Goal: Task Accomplishment & Management: Manage account settings

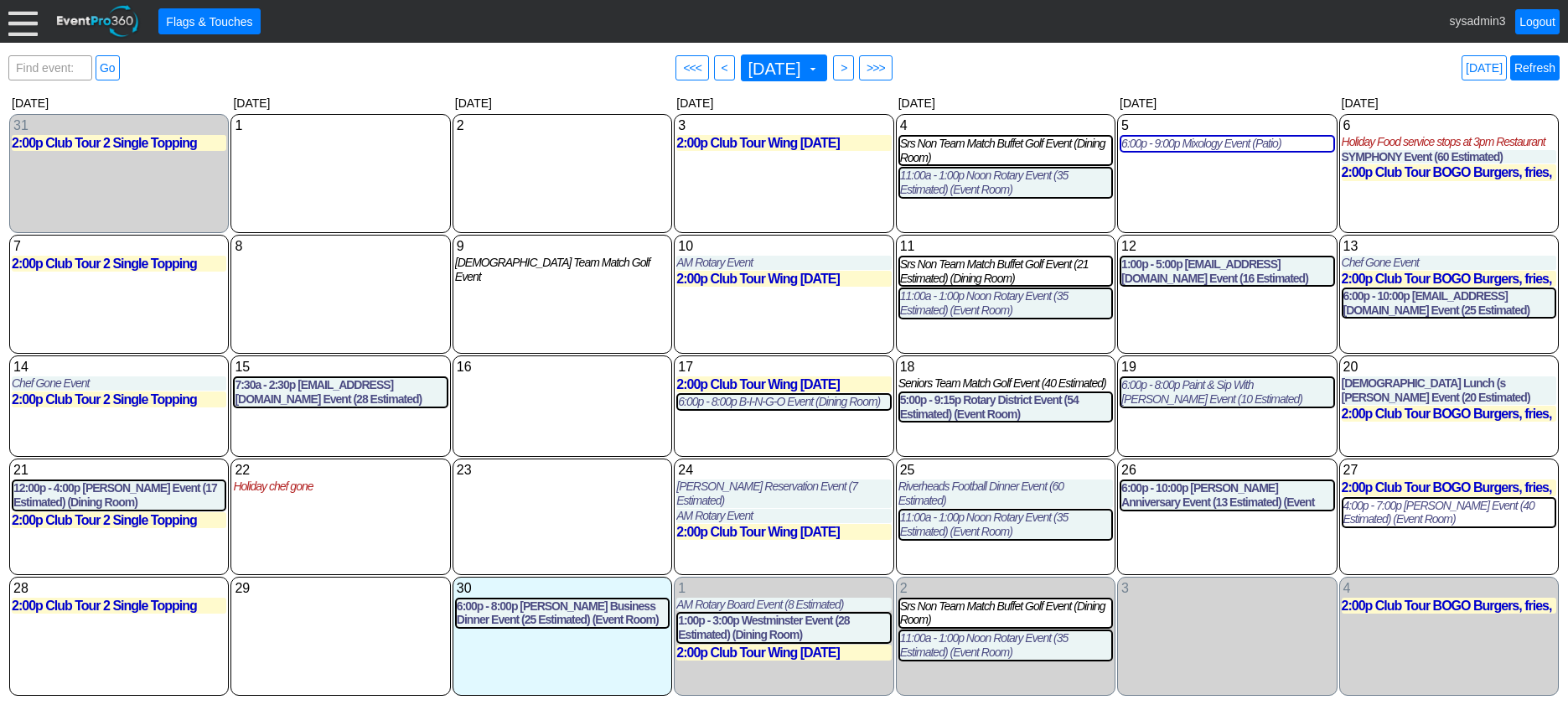
click at [1538, 69] on link "Refresh" at bounding box center [1535, 67] width 50 height 25
click at [1535, 20] on link "Logout" at bounding box center [1538, 21] width 45 height 25
click at [24, 21] on div at bounding box center [23, 21] width 29 height 29
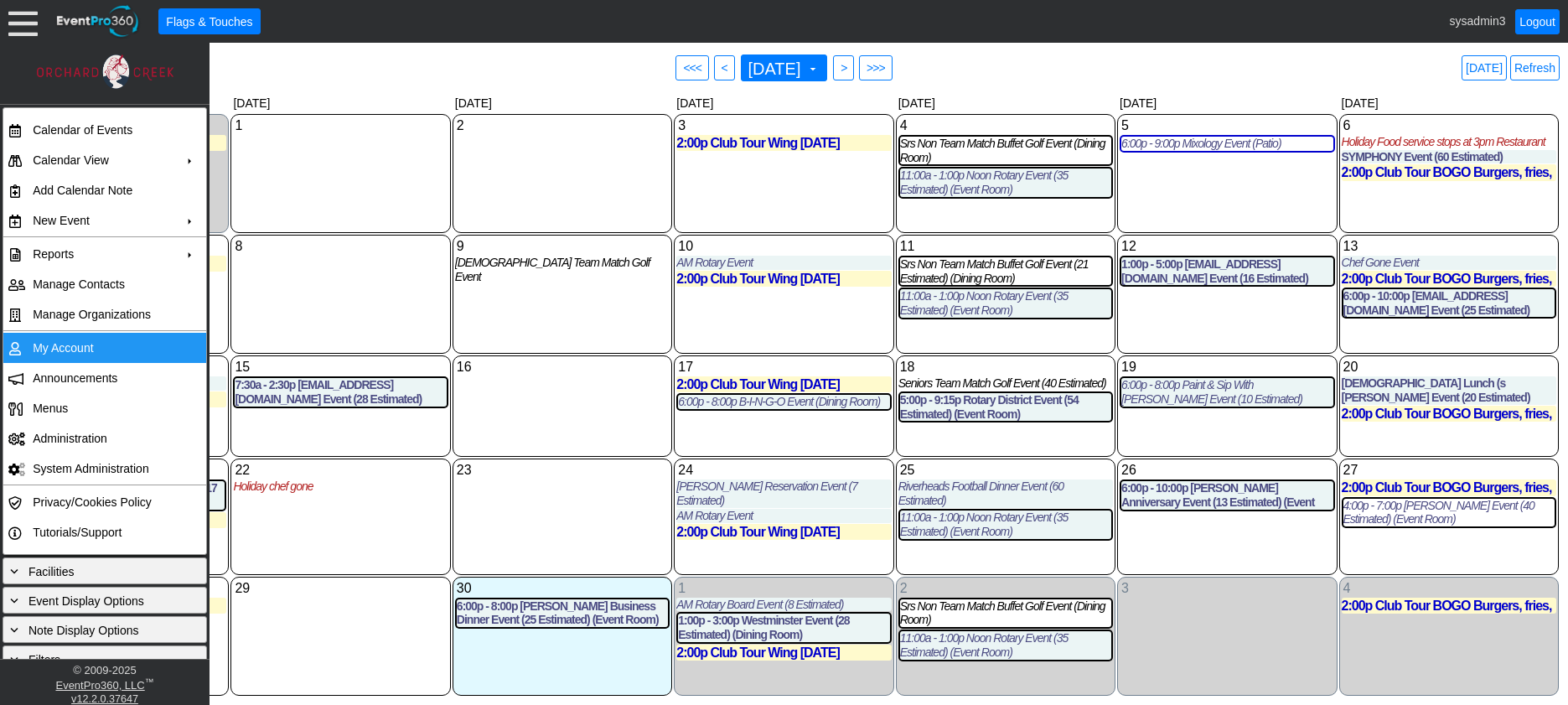
click at [74, 342] on td "My Account" at bounding box center [100, 347] width 150 height 30
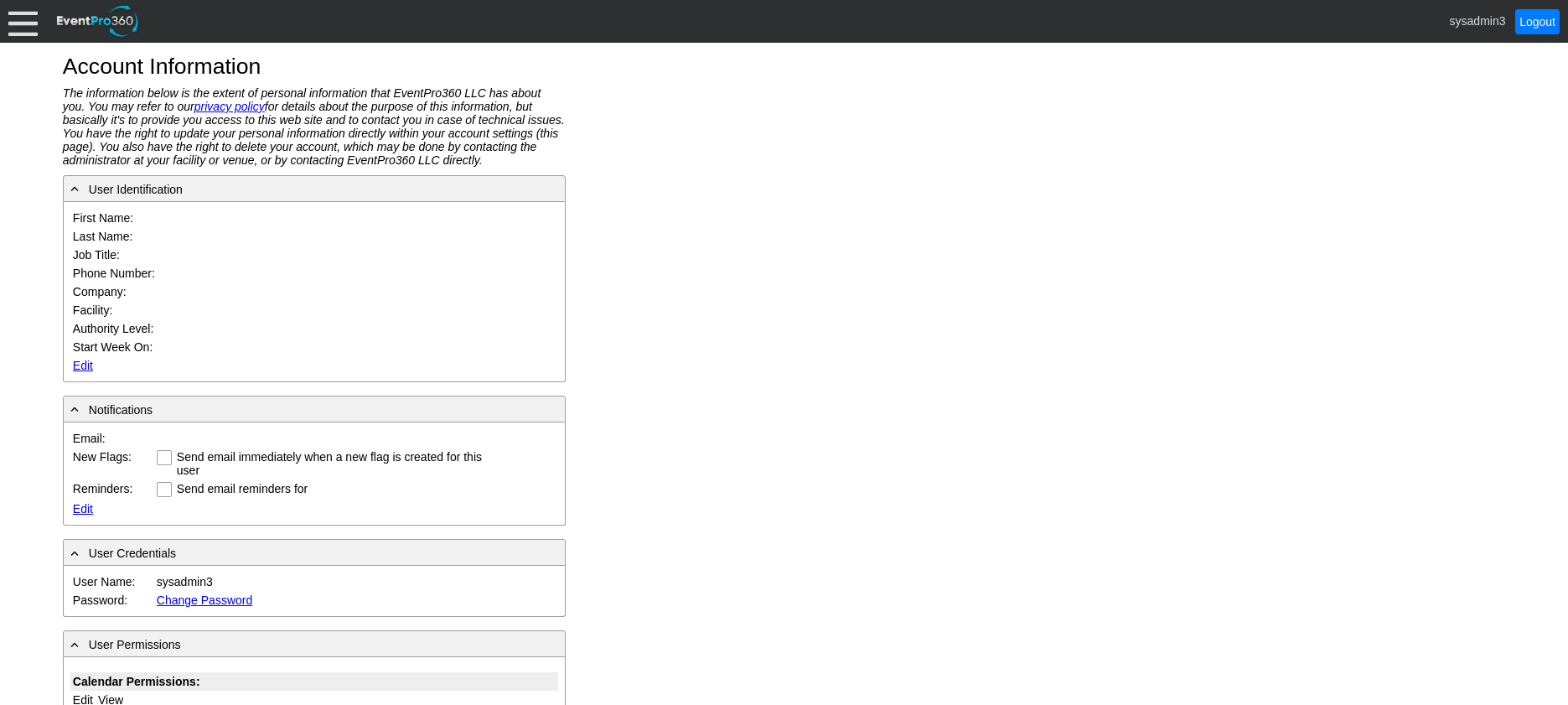
type input "System"
type input "Administrator"
type input "System Administrator"
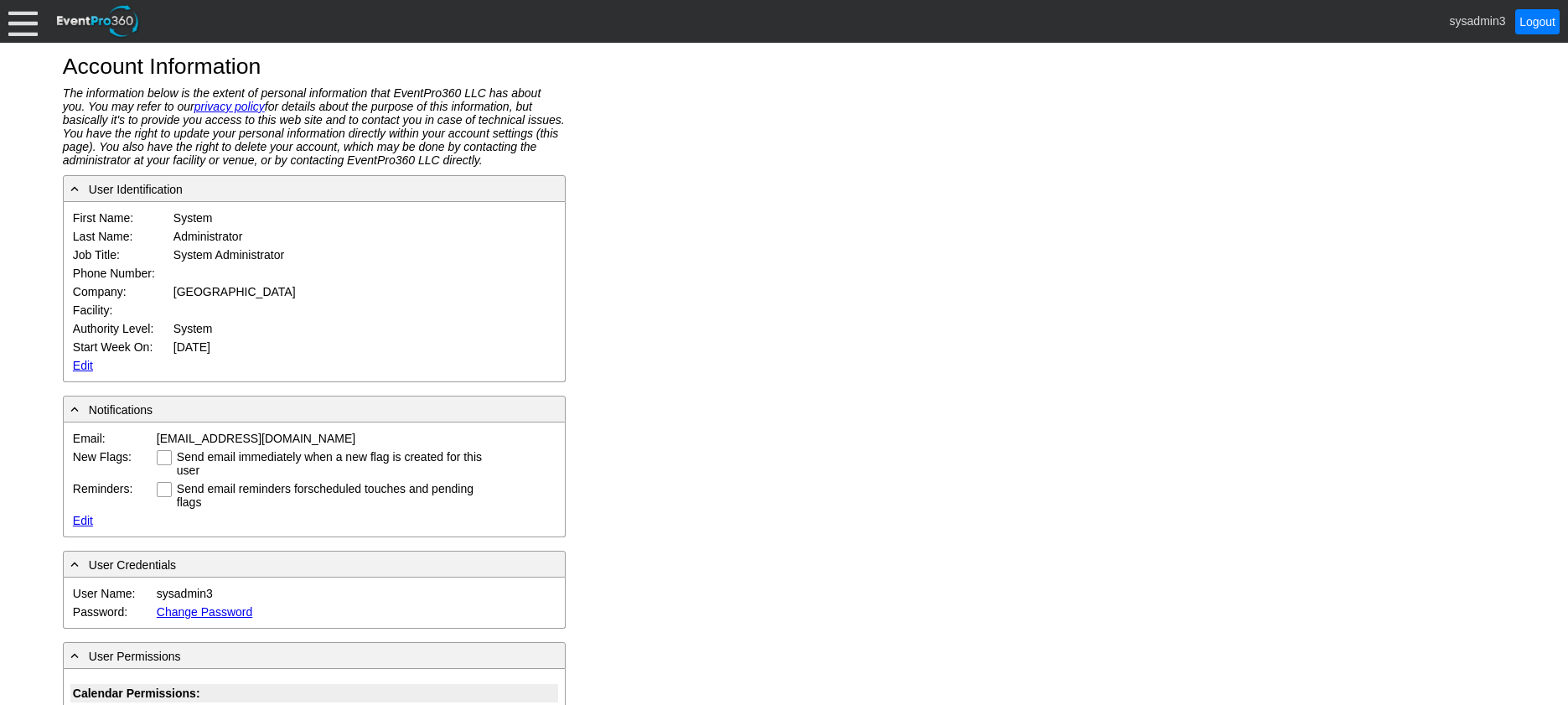
click at [89, 366] on link "Edit" at bounding box center [82, 365] width 20 height 14
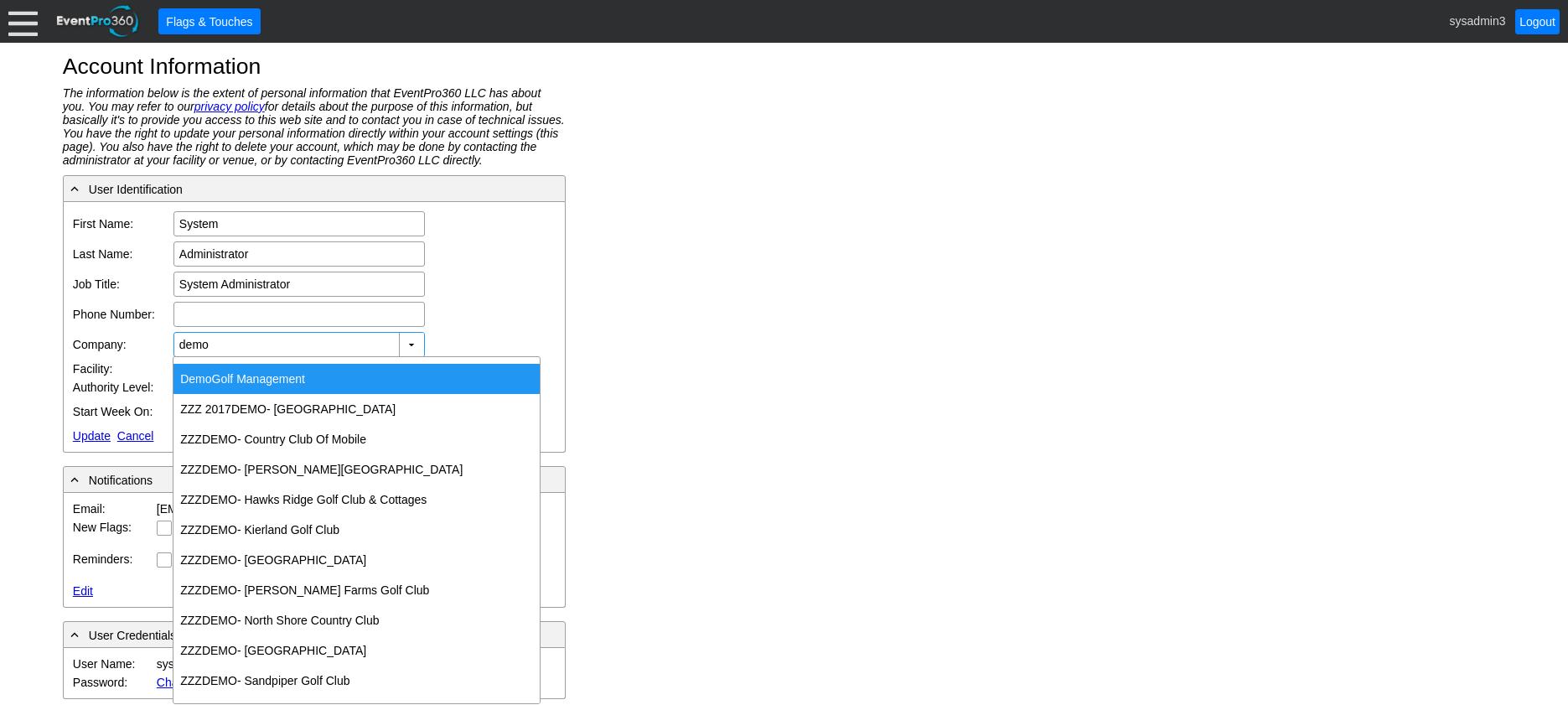
click at [280, 383] on div "Demo Golf Management" at bounding box center [356, 378] width 366 height 30
type input "Demo Golf Management"
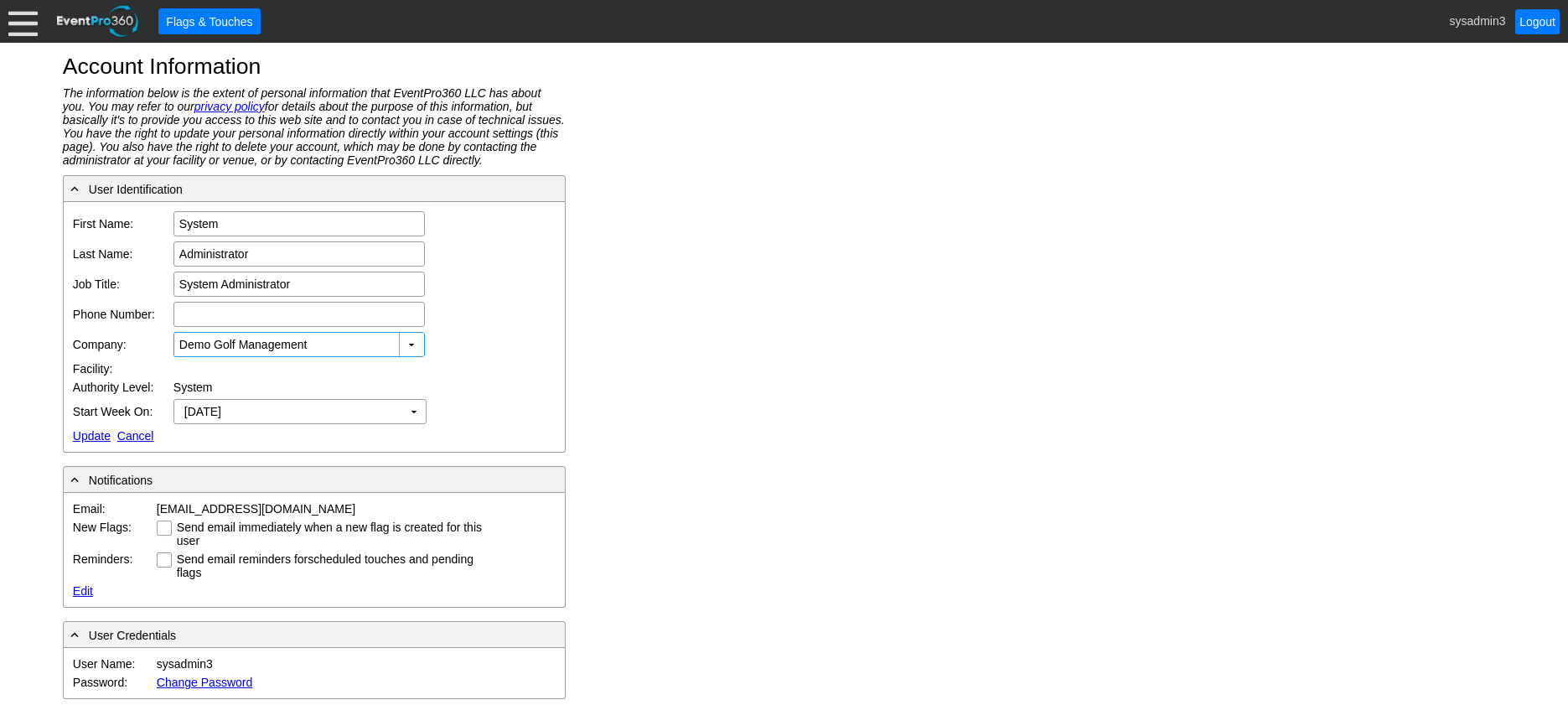
click at [93, 434] on link "Update" at bounding box center [92, 436] width 38 height 14
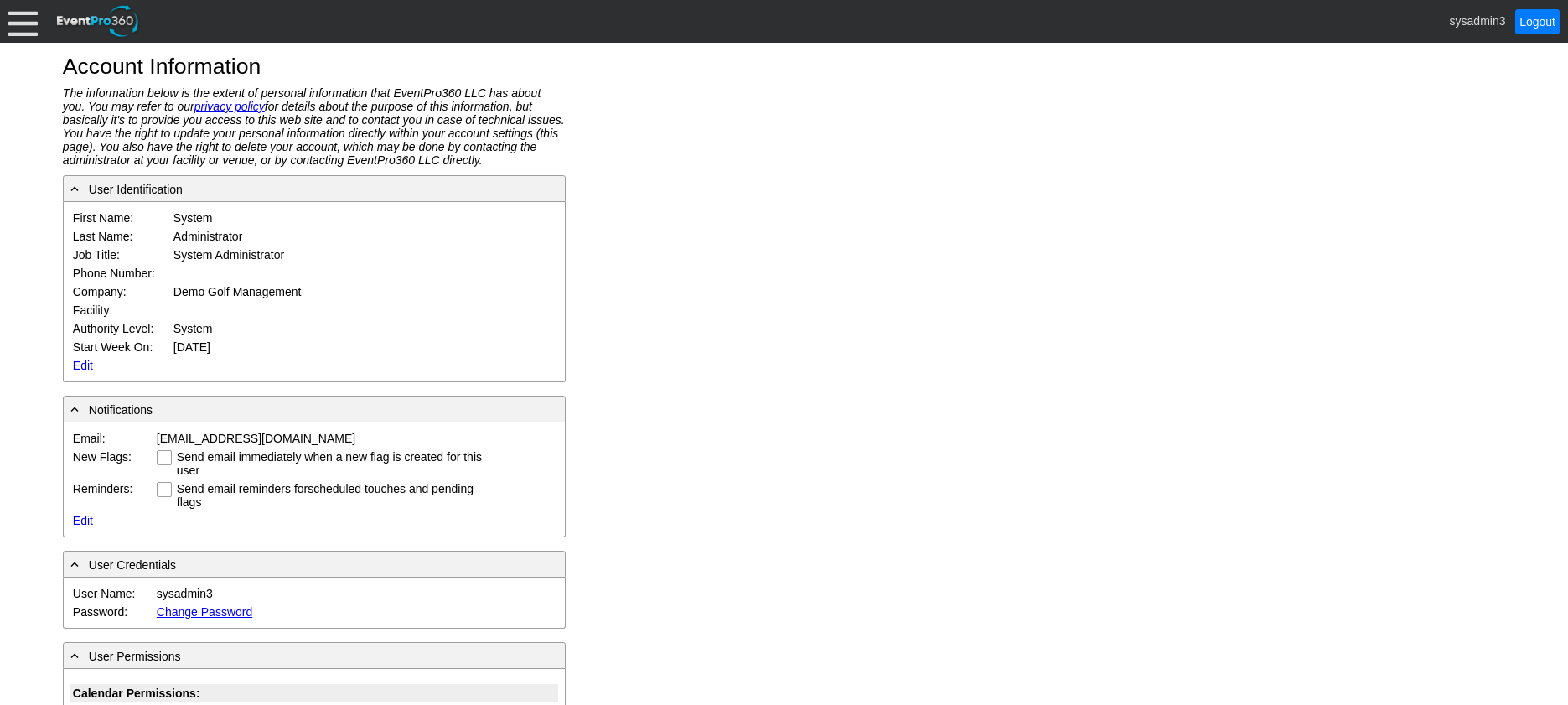
click at [26, 19] on div at bounding box center [23, 21] width 29 height 29
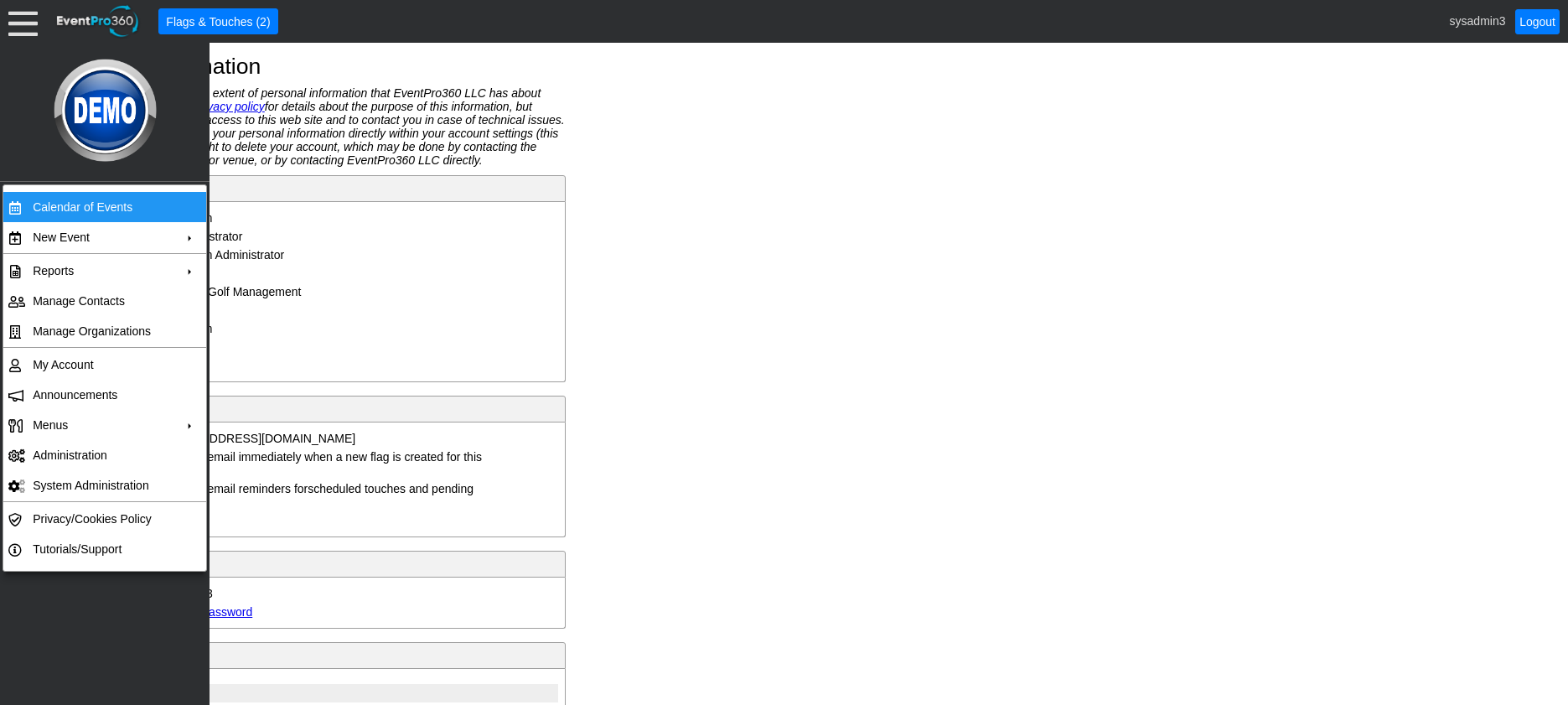
click at [56, 207] on td "Calendar of Events" at bounding box center [100, 207] width 150 height 30
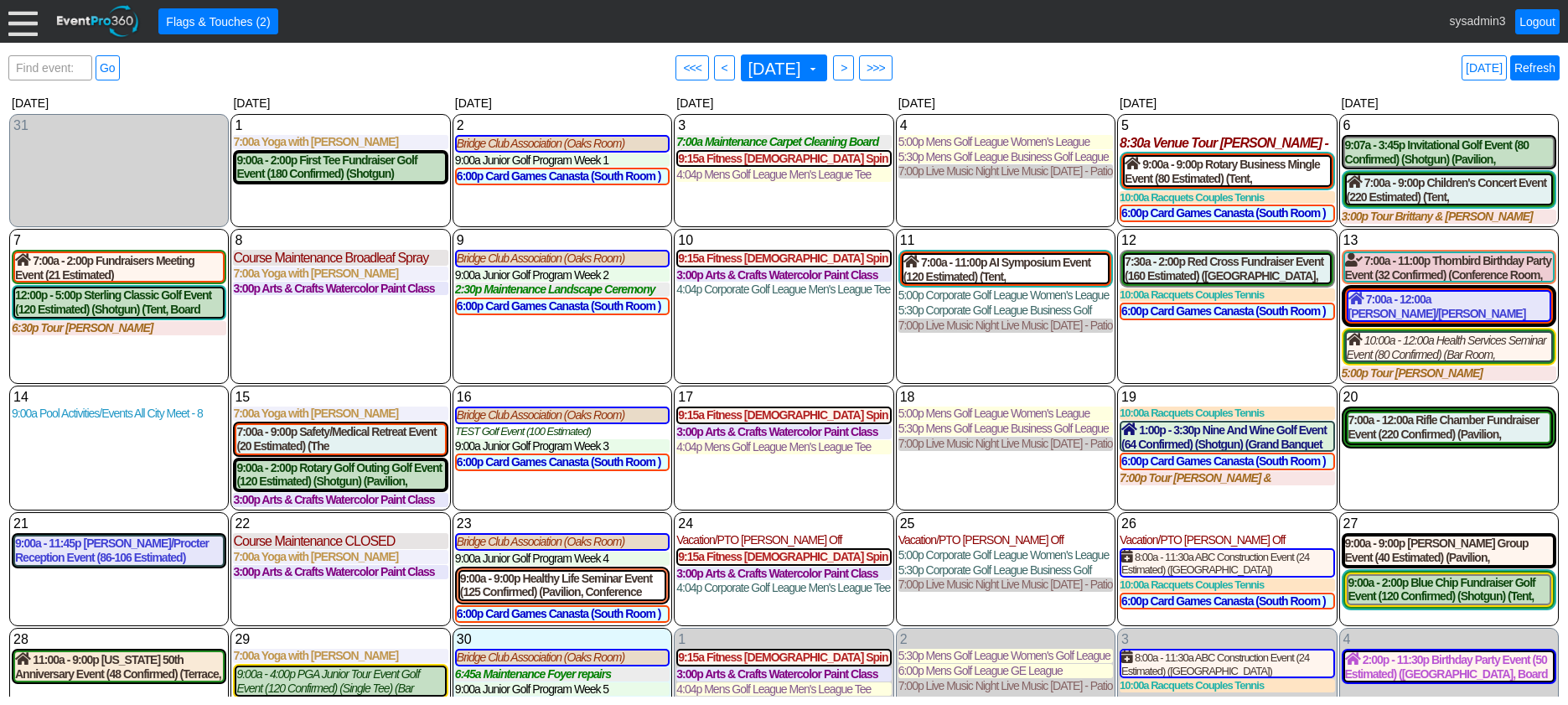
click at [1539, 72] on link "Refresh" at bounding box center [1535, 67] width 50 height 25
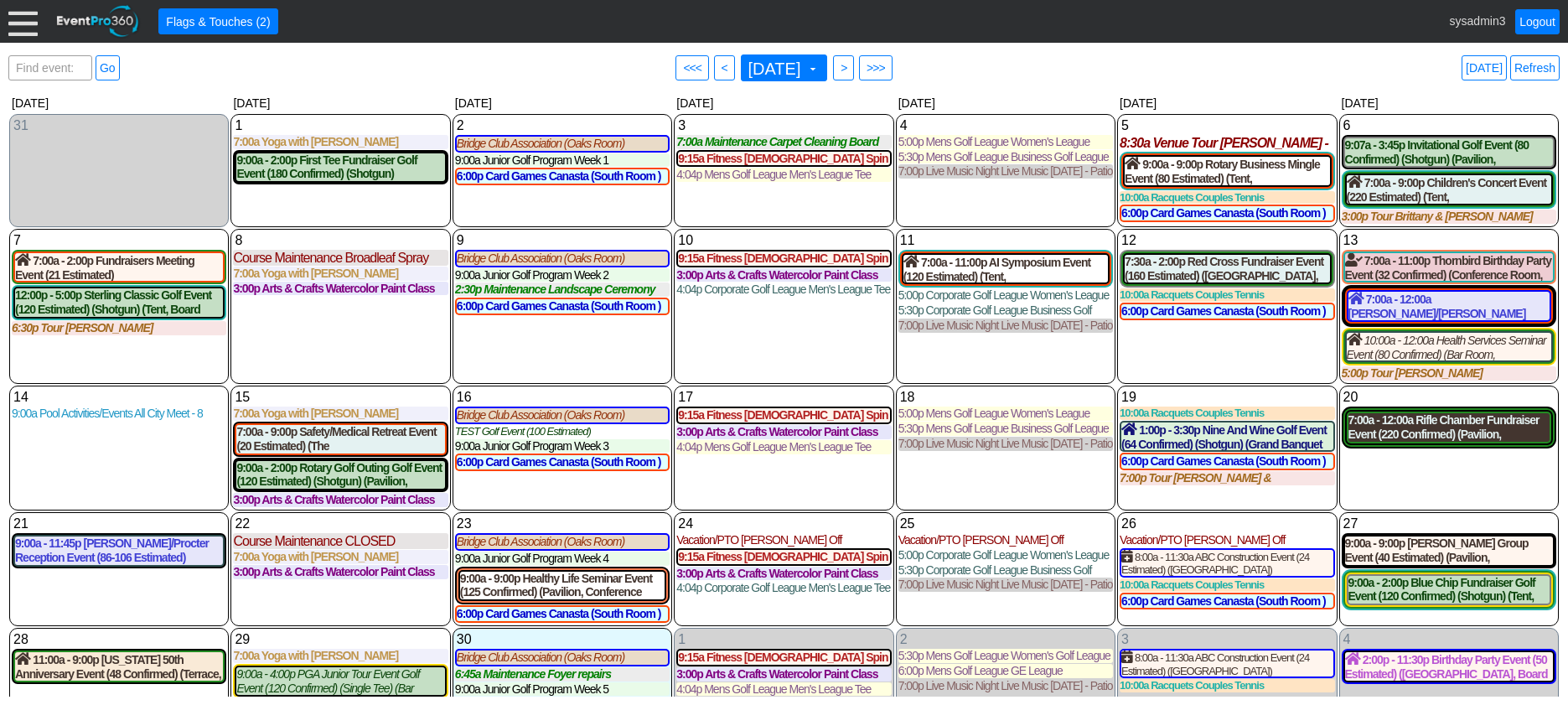
click at [1442, 437] on div "7:00a - 12:00a Rifle Chamber Fundraiser Event (220 Confirmed) (Pavilion, West R…" at bounding box center [1449, 427] width 202 height 28
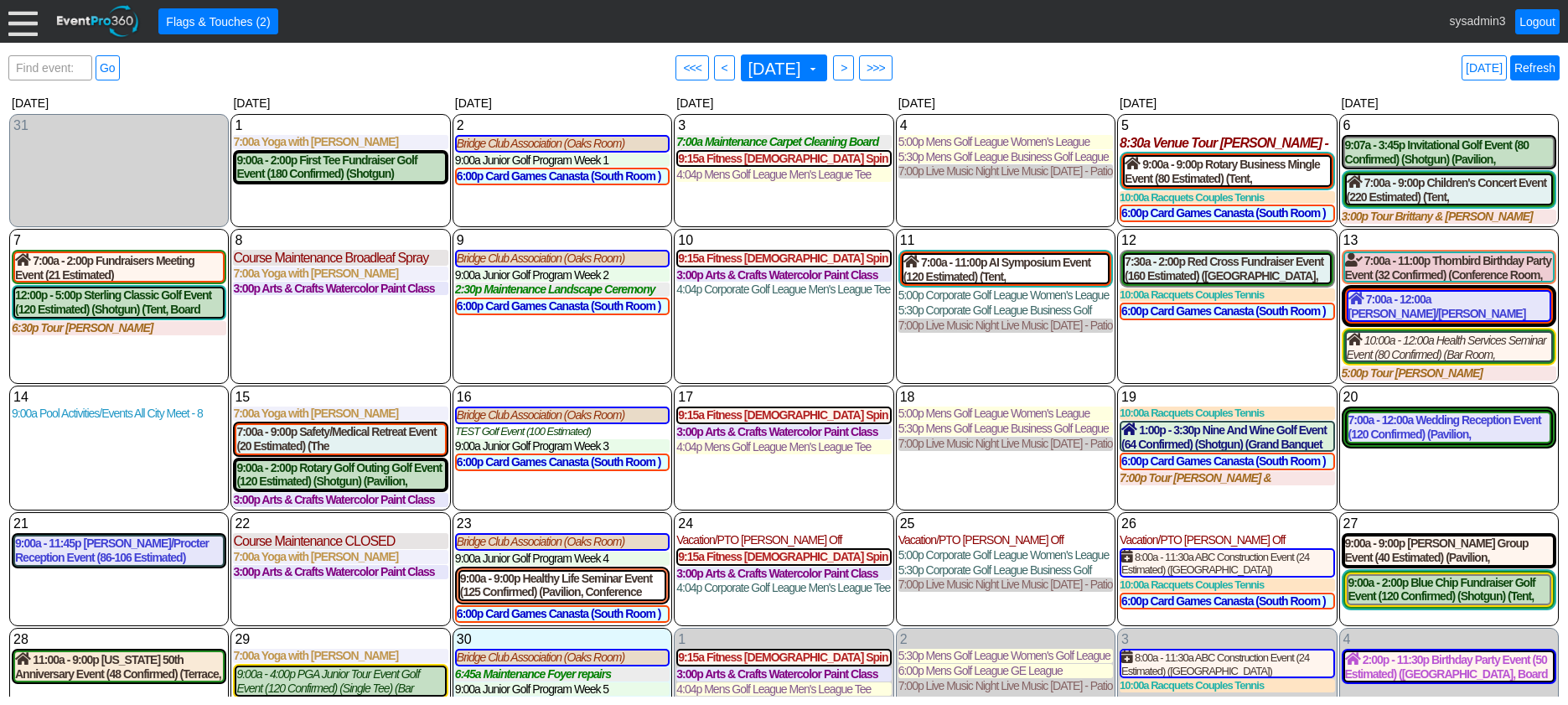
click at [1517, 64] on link "Refresh" at bounding box center [1535, 67] width 50 height 25
click at [1547, 70] on link "Refresh" at bounding box center [1535, 67] width 50 height 25
click at [1541, 72] on link "Refresh" at bounding box center [1535, 67] width 50 height 25
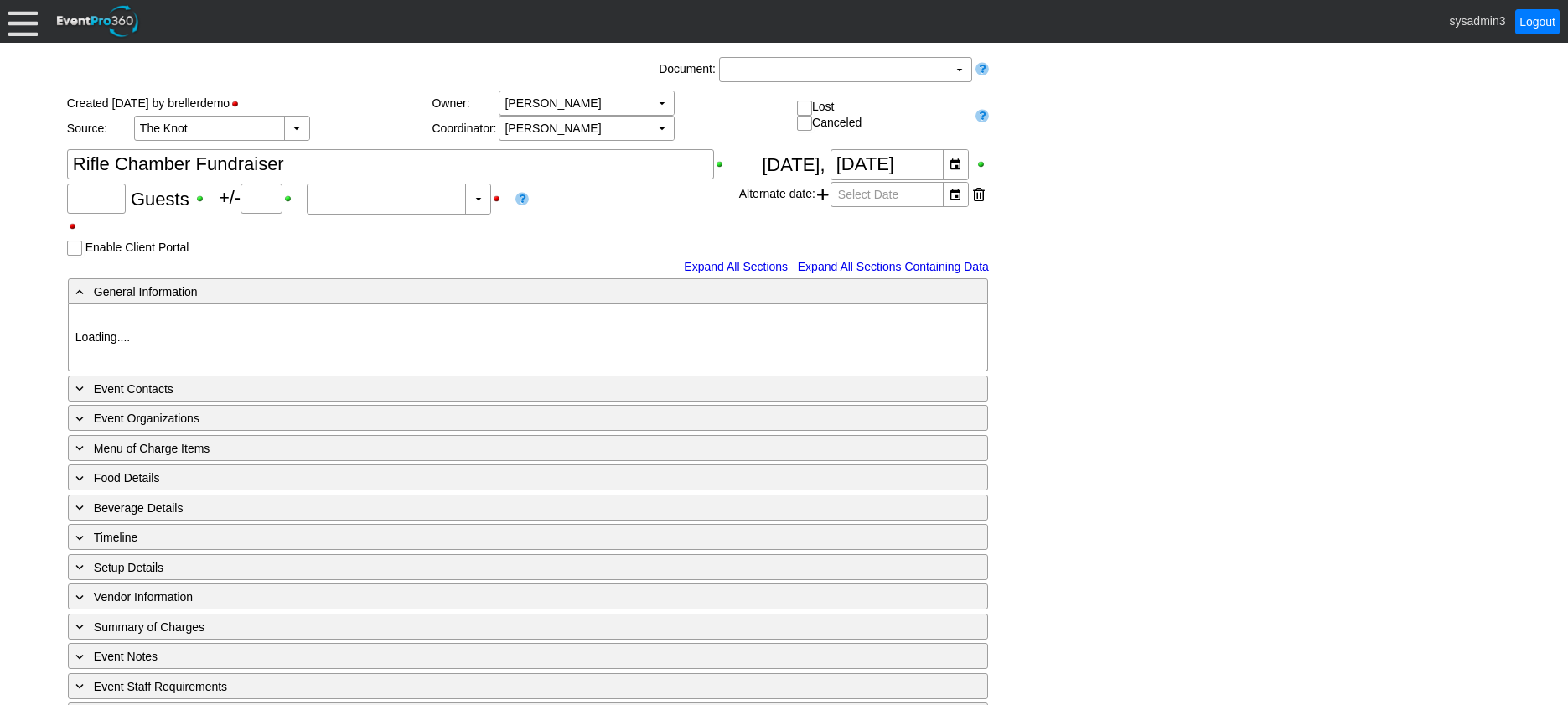
type input "220"
type input "Confirmed"
type input "Demo Venue 1"
type input "Fundraiser"
type input "[URL][DOMAIN_NAME]"
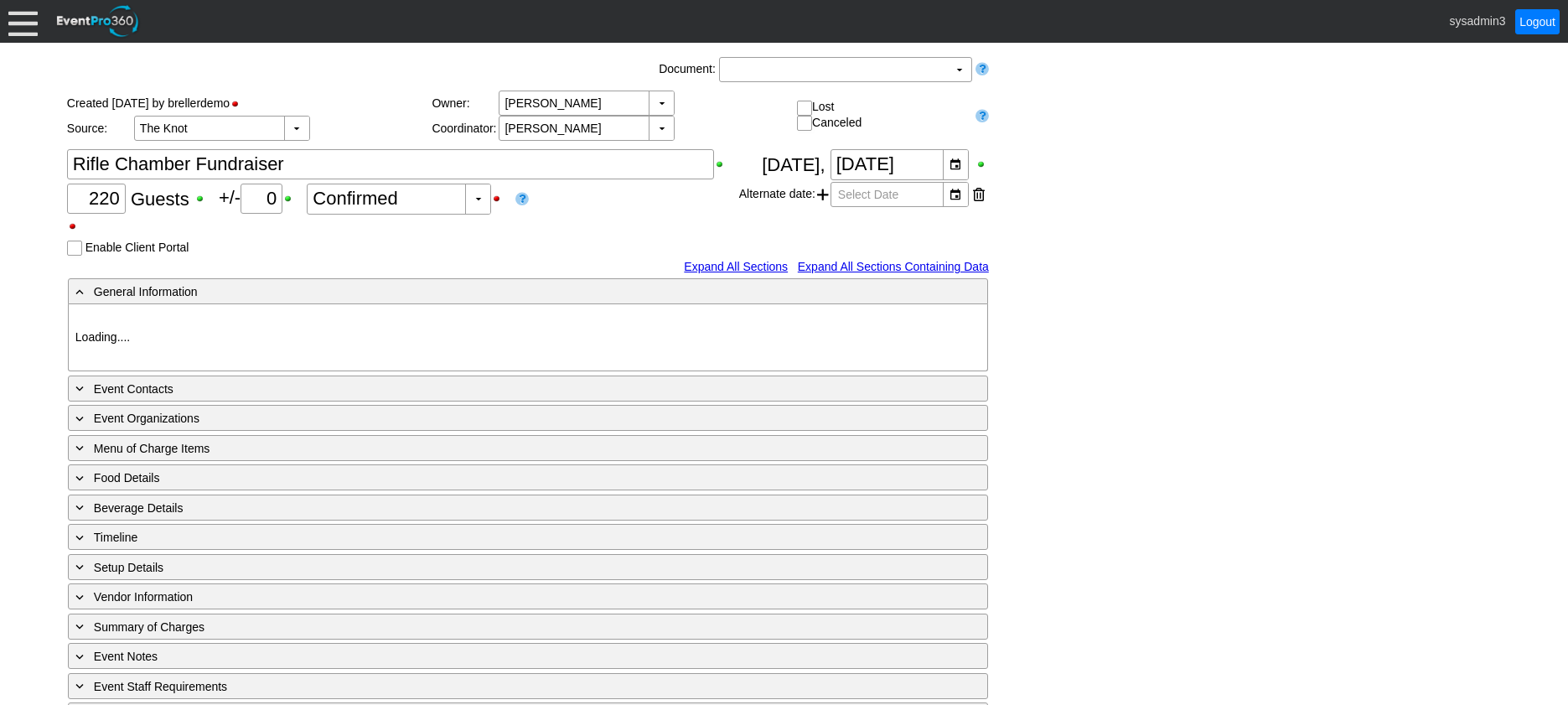
type input "675609"
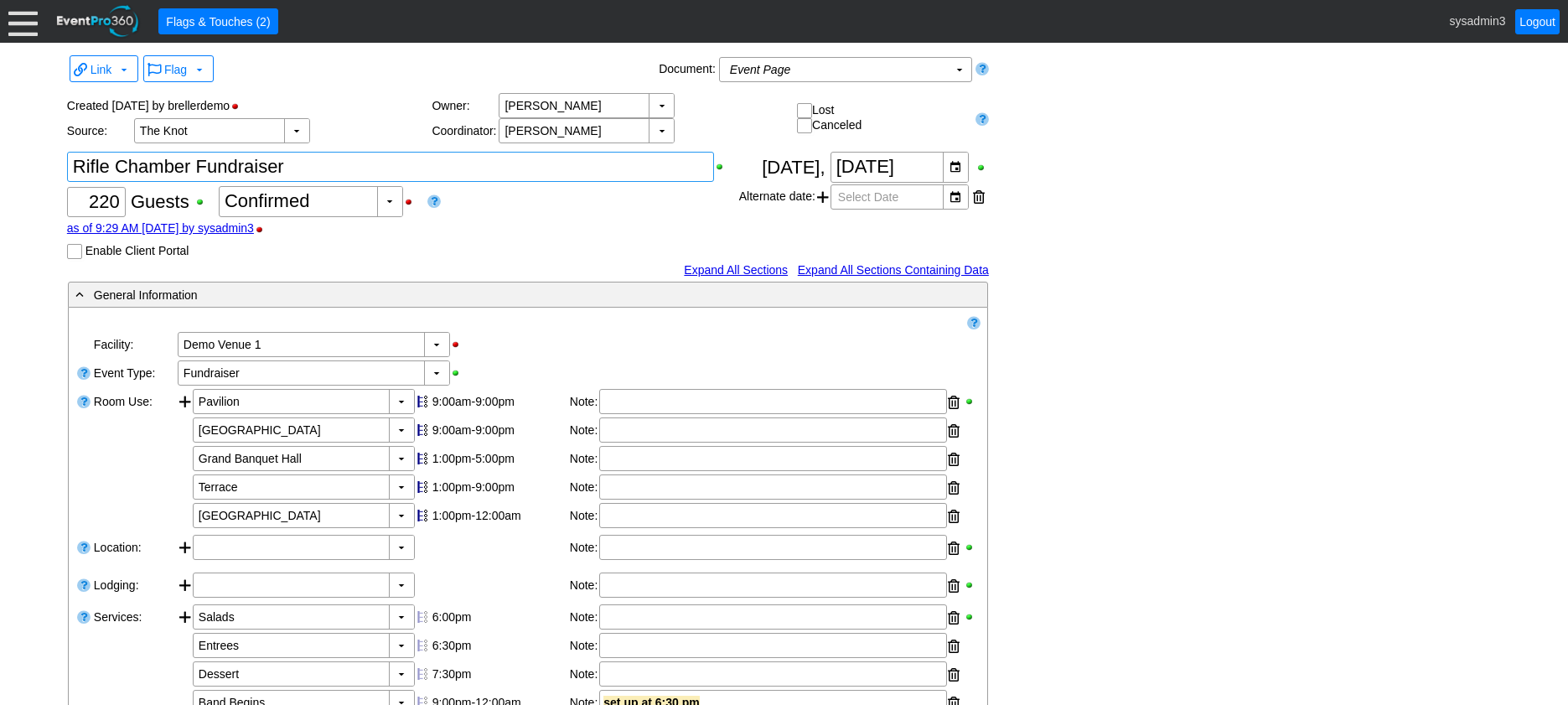
drag, startPoint x: 302, startPoint y: 169, endPoint x: 26, endPoint y: 144, distance: 277.1
click at [26, 144] on div "Link ▼ Flag ▼ Document: Event Page Χ ▼ ● Print or PDF E-Sign ▼ Insert ▼ Save ▼ …" at bounding box center [784, 374] width 1568 height 662
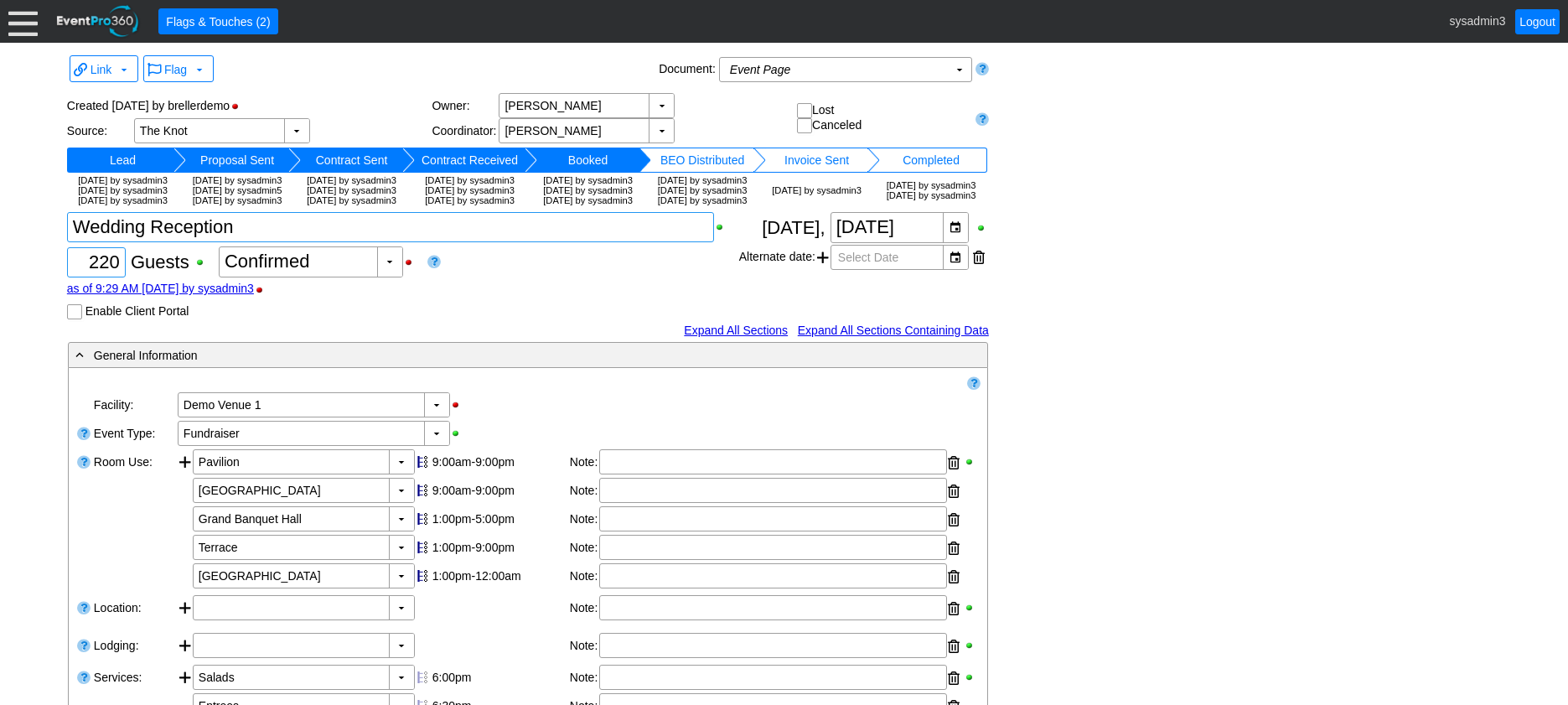
type textarea "Wedding Reception"
click at [99, 276] on input "220" at bounding box center [96, 262] width 47 height 28
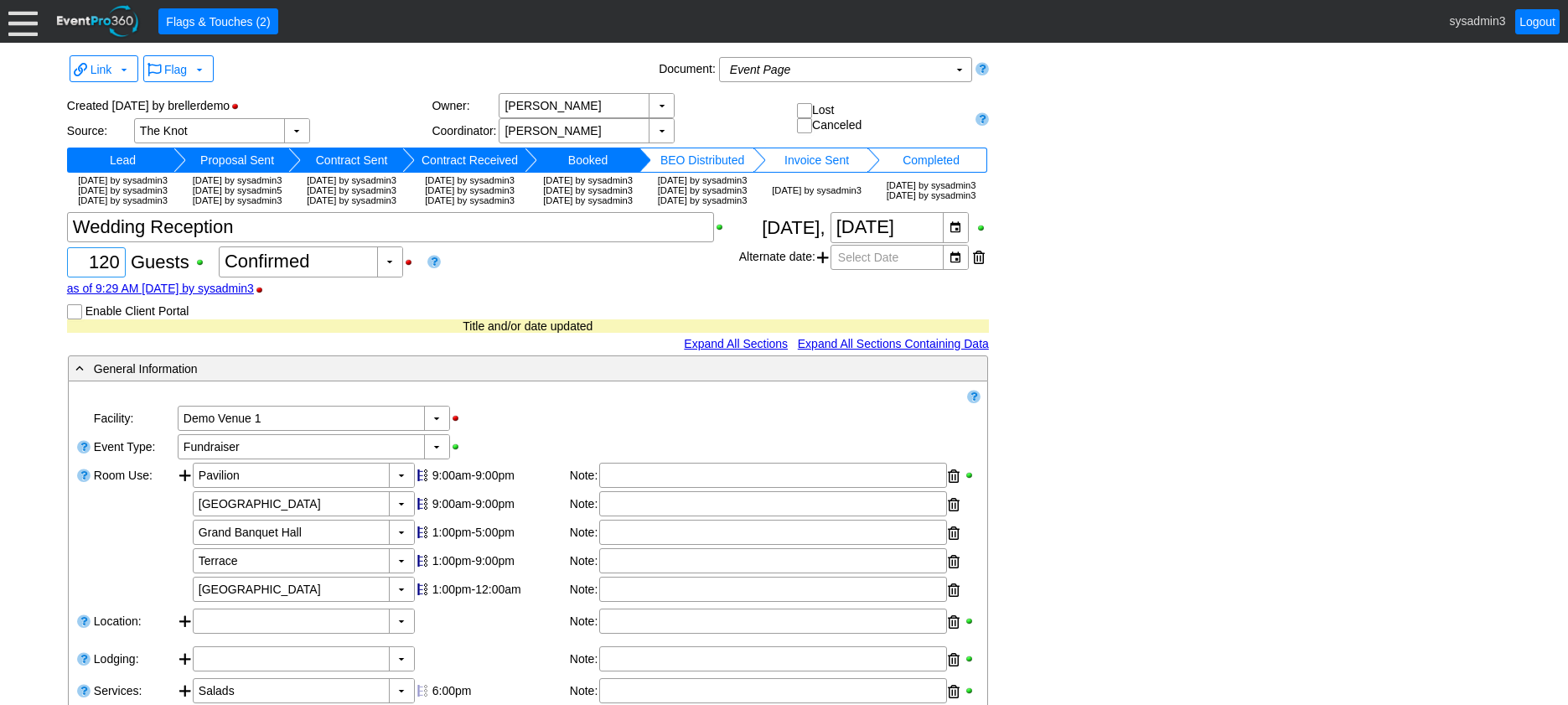
type input "120"
click at [506, 432] on div "▼ Χ Demo Venue 1" at bounding box center [578, 418] width 805 height 28
click at [440, 459] on div "▼" at bounding box center [436, 446] width 25 height 23
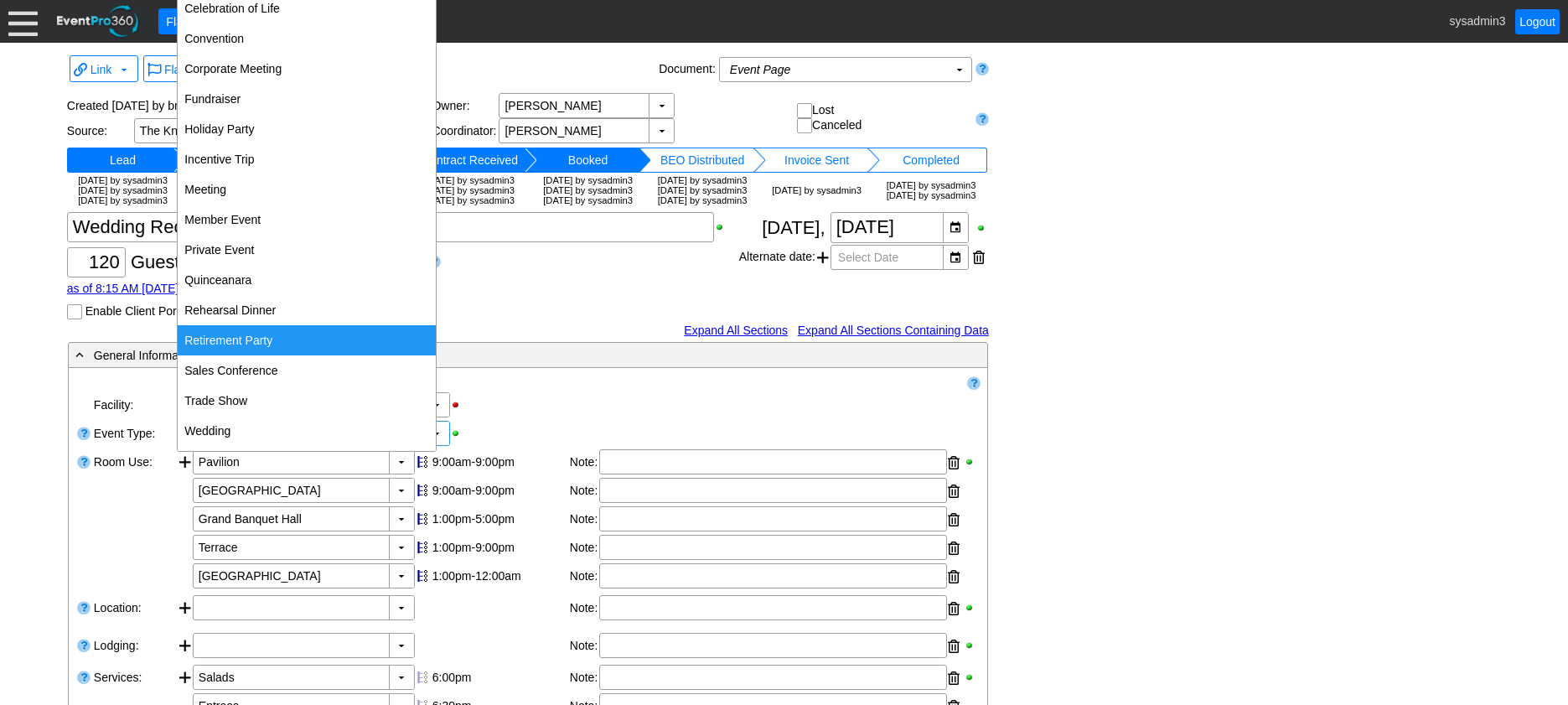
scroll to position [154, 0]
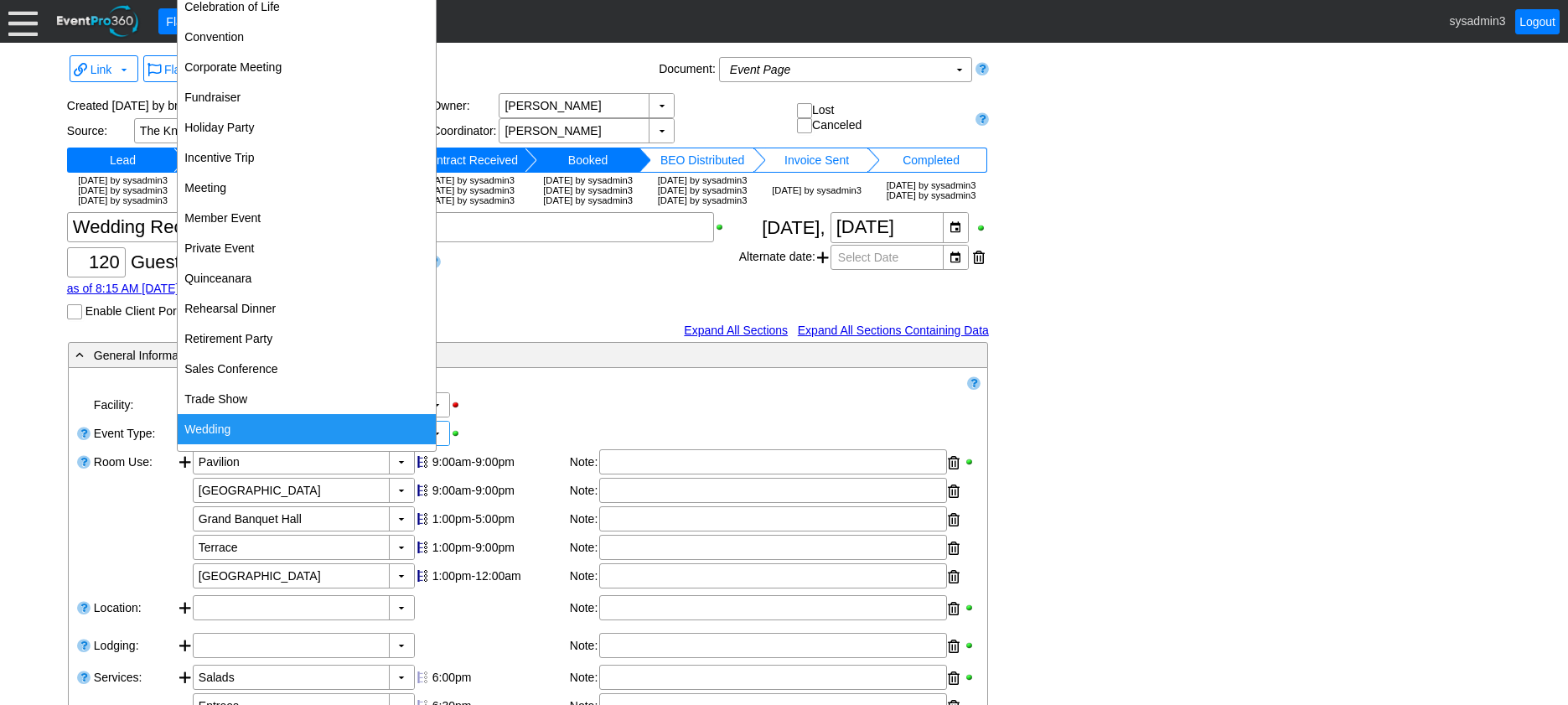
click at [227, 420] on div "Wedding" at bounding box center [306, 429] width 258 height 30
type input "Wedding"
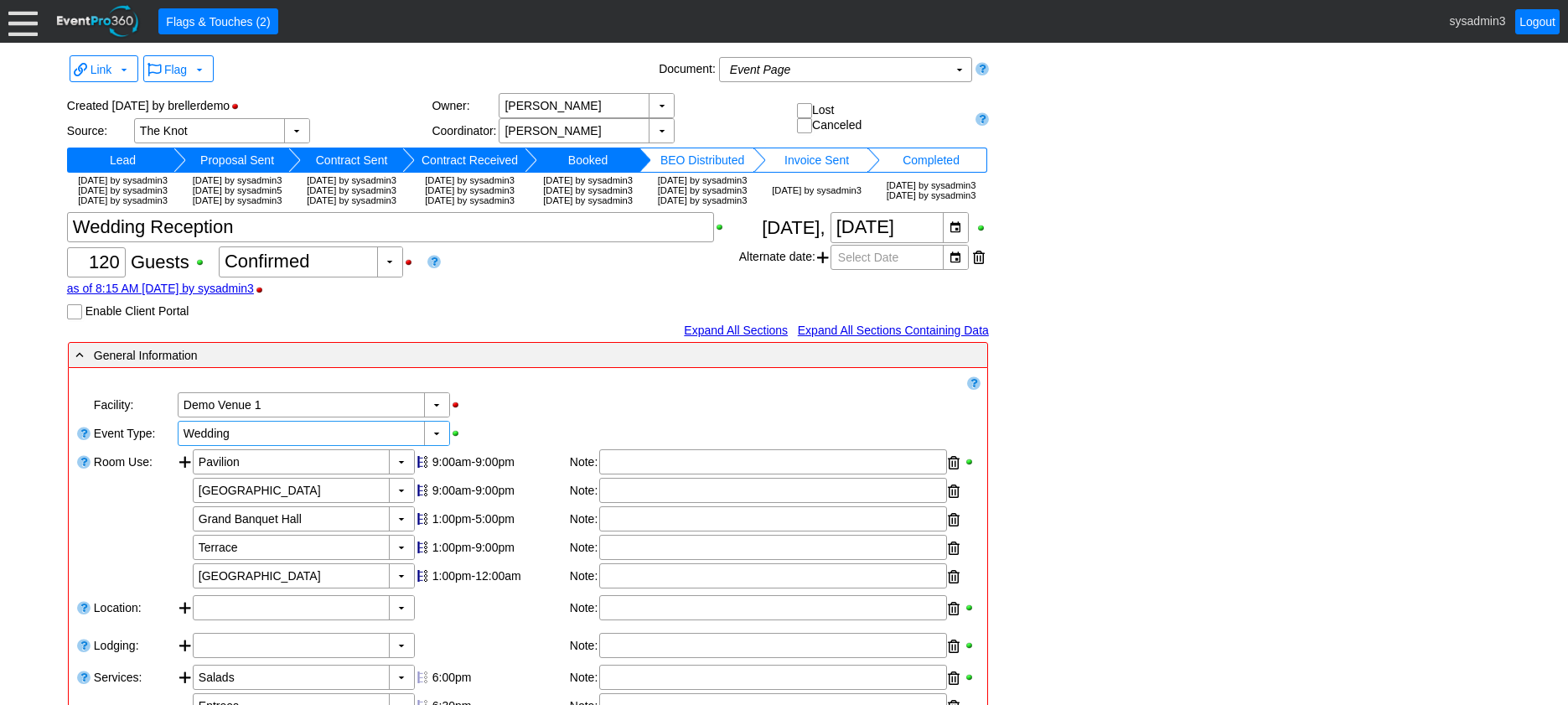
click at [564, 419] on div "▼ Χ Demo Venue 1" at bounding box center [578, 404] width 805 height 28
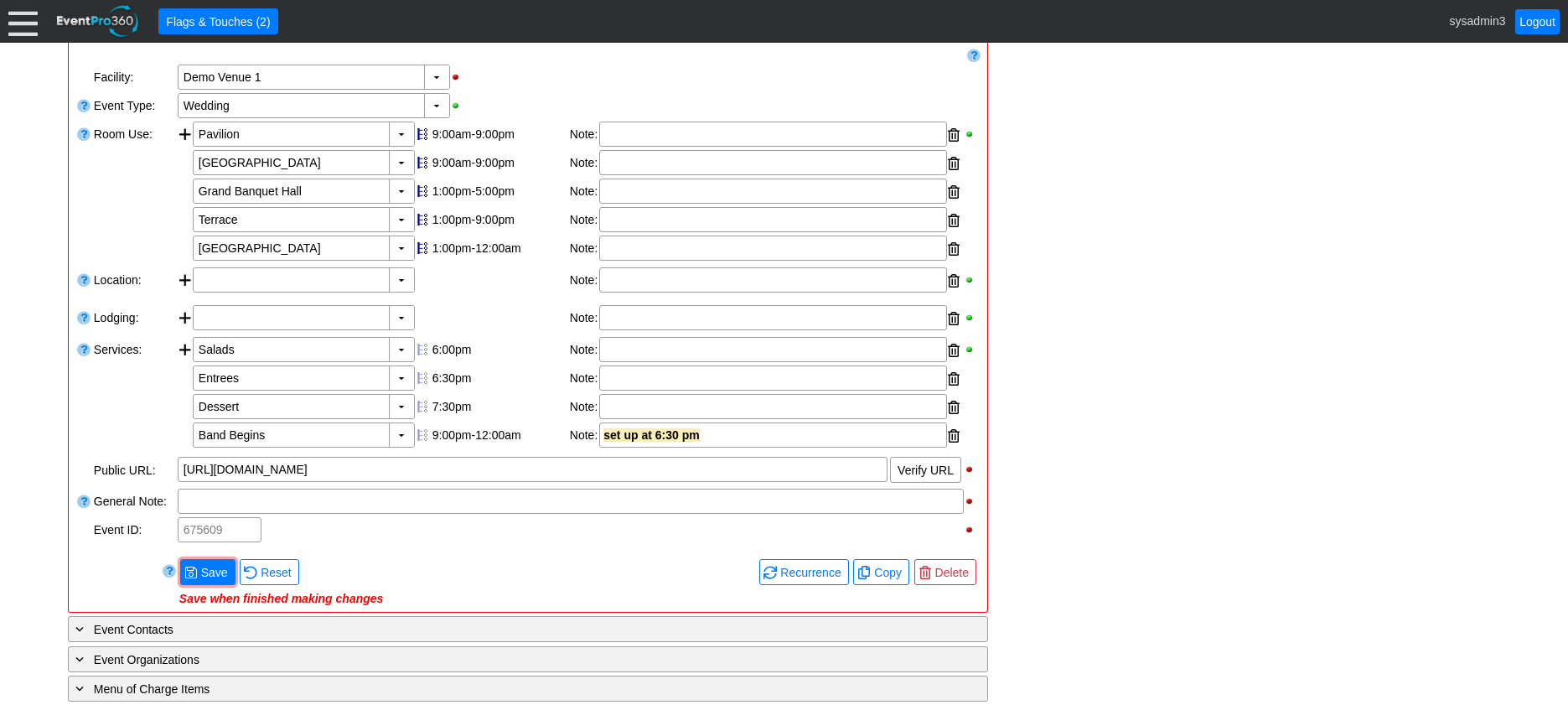
scroll to position [503, 0]
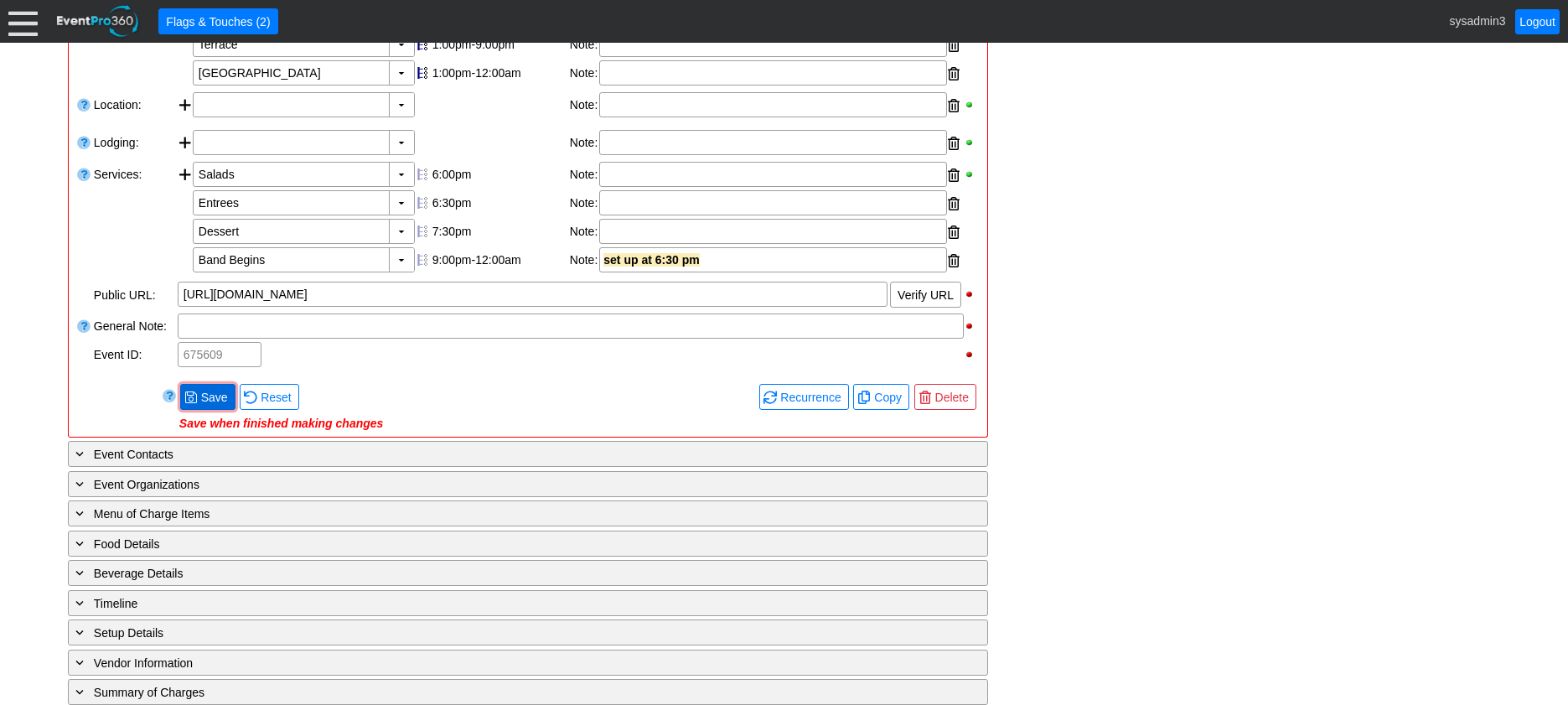
click at [220, 406] on span "● Save" at bounding box center [208, 396] width 47 height 18
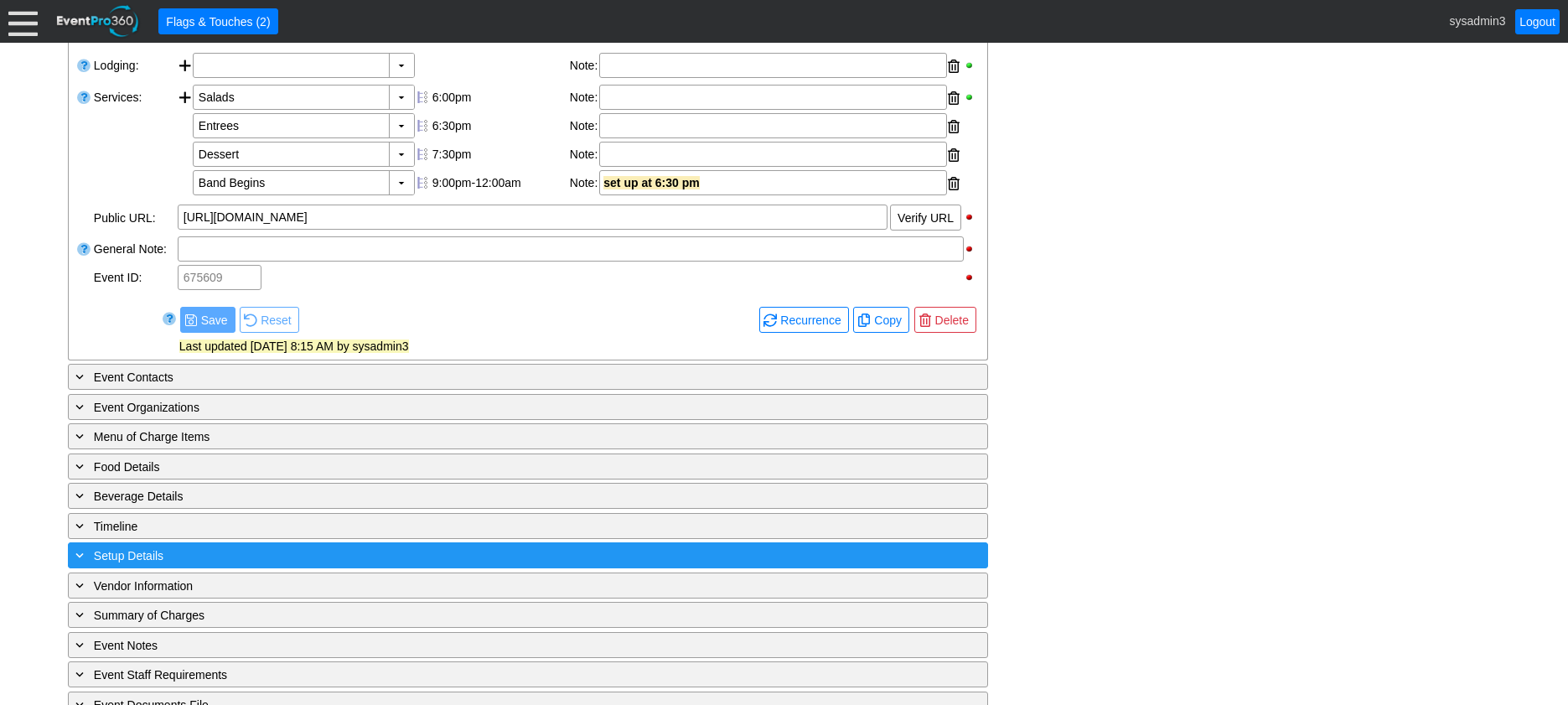
scroll to position [669, 0]
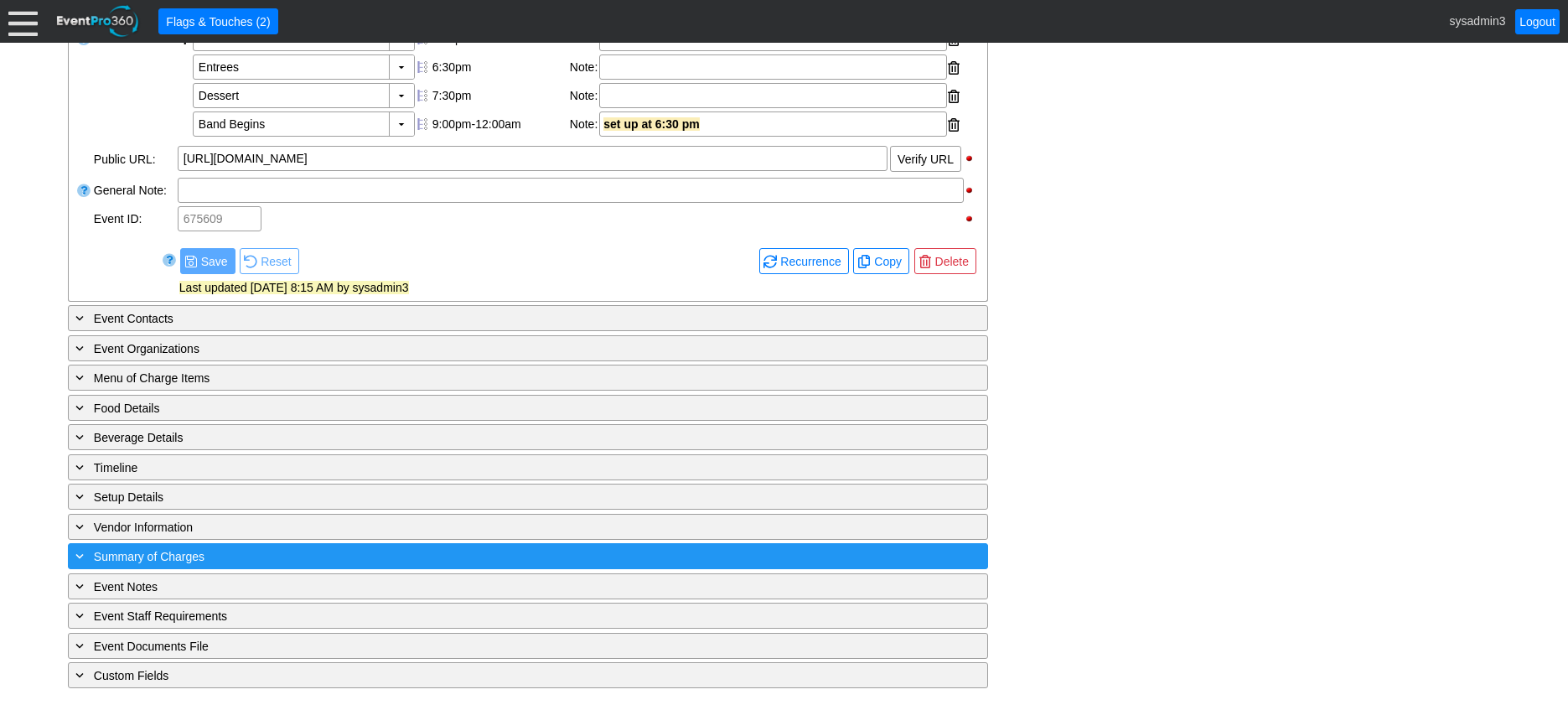
click at [390, 555] on div "+ Summary of Charges" at bounding box center [493, 556] width 843 height 19
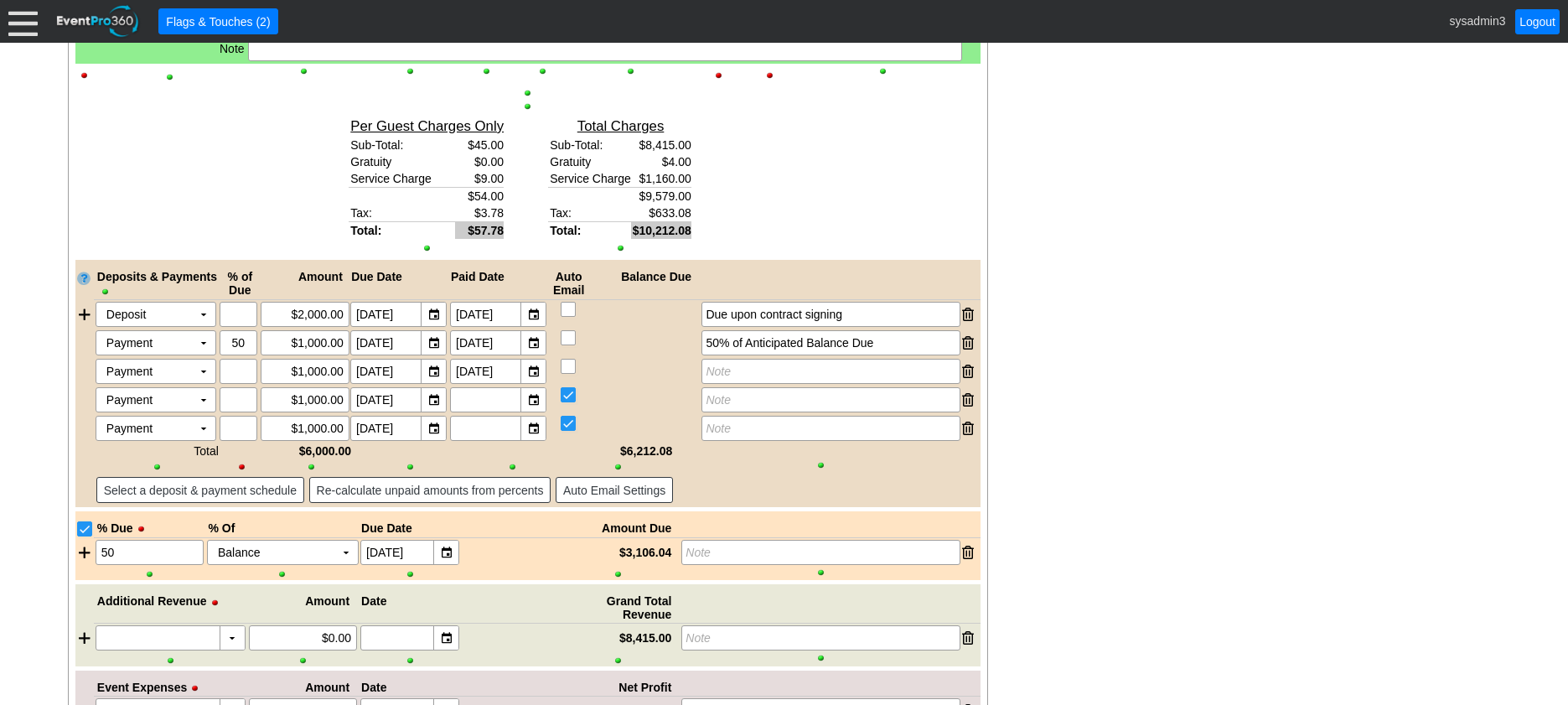
scroll to position [2239, 0]
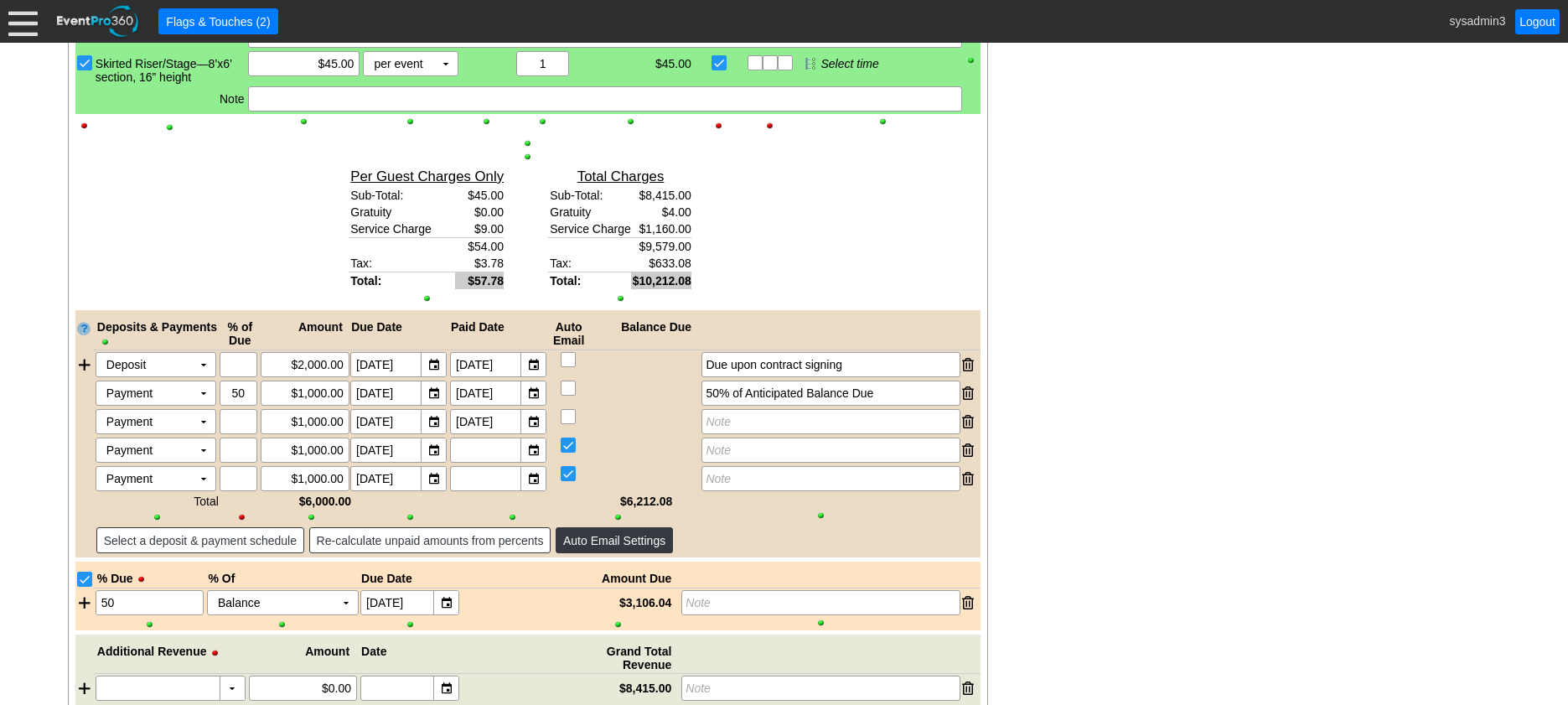
click at [613, 549] on span "Auto Email Settings" at bounding box center [614, 541] width 109 height 17
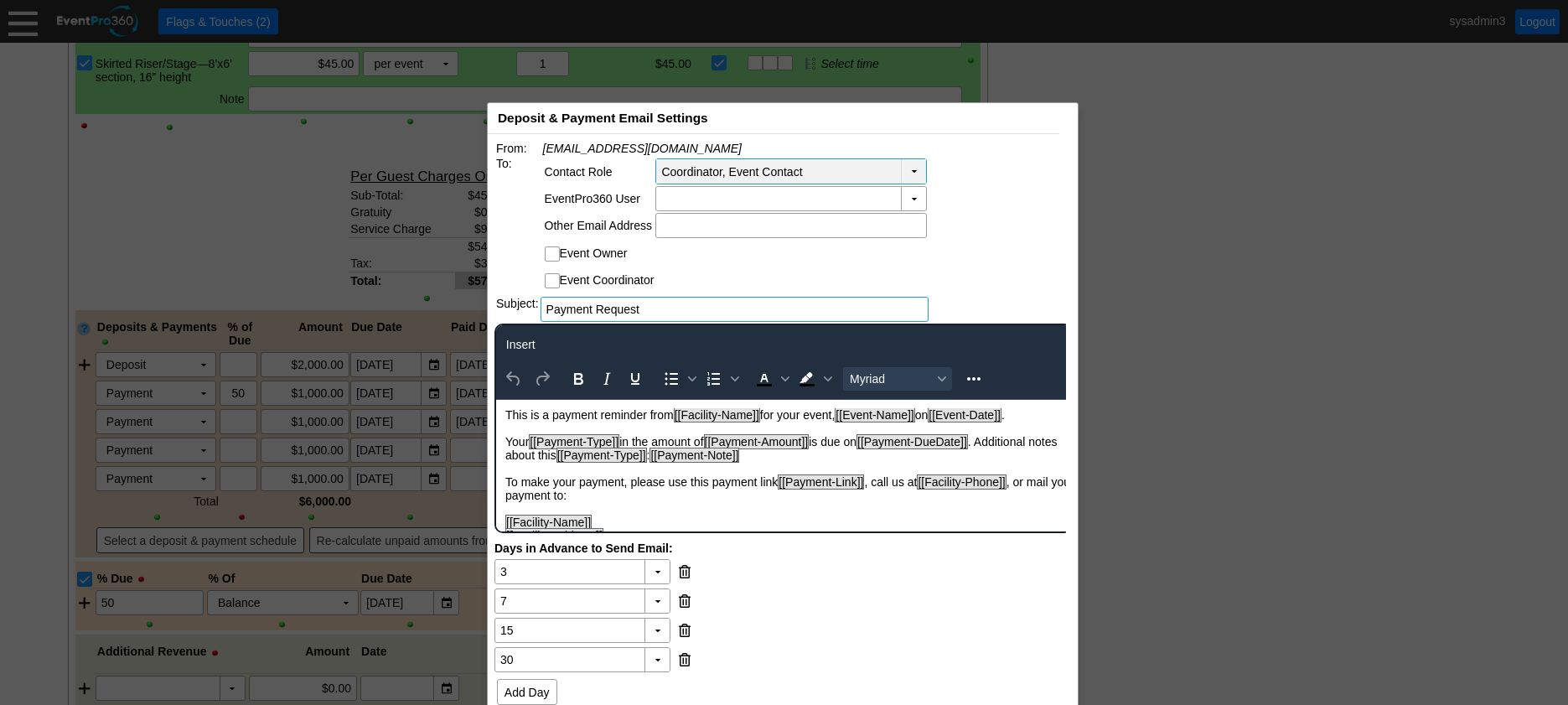
scroll to position [0, 0]
click at [920, 171] on td "▼" at bounding box center [914, 172] width 25 height 24
click at [988, 186] on div "From: [EMAIL_ADDRESS][DOMAIN_NAME] To: Contact Role Coordinator, Event Contact …" at bounding box center [777, 472] width 565 height 663
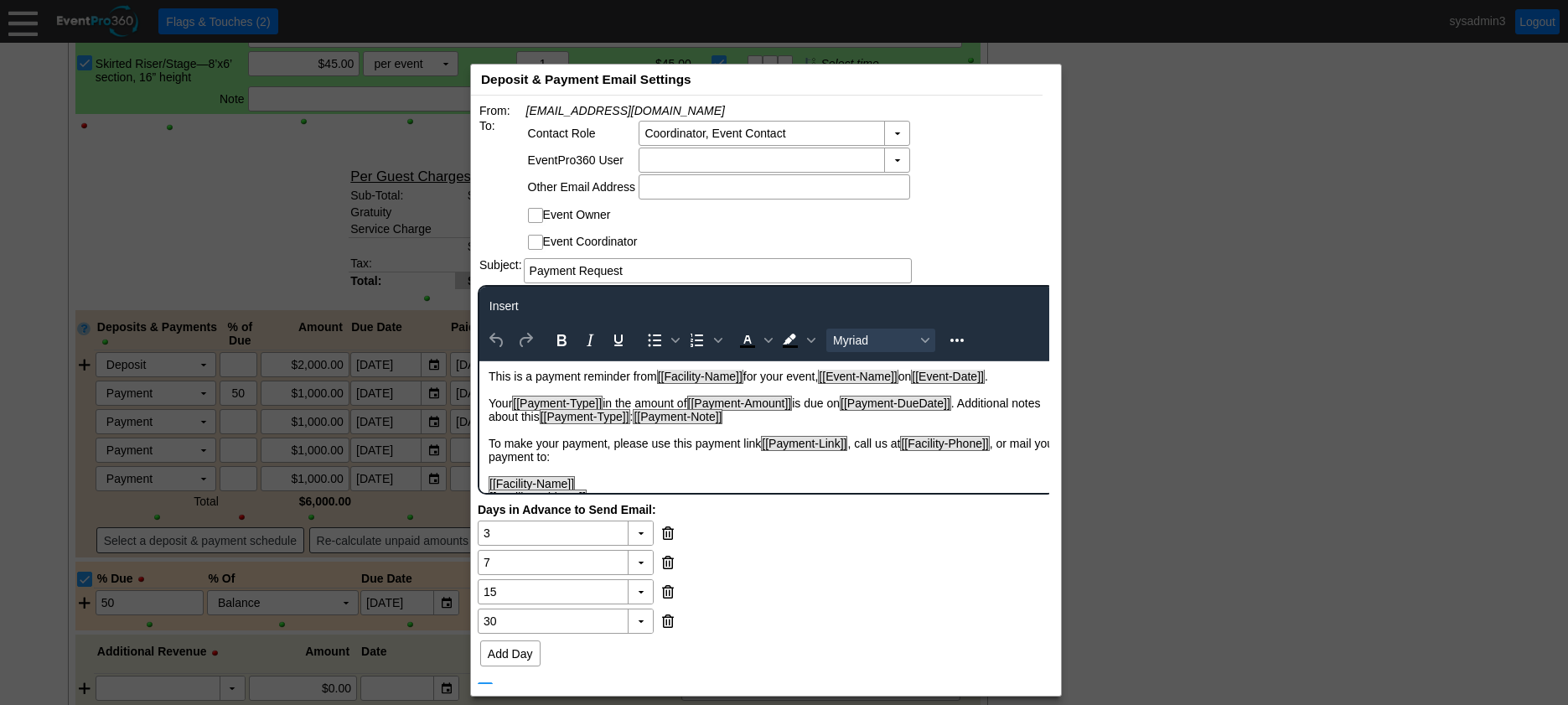
click at [871, 82] on div "Deposit & Payment Email Settings x" at bounding box center [757, 80] width 571 height 31
click at [898, 157] on td "▼" at bounding box center [896, 160] width 25 height 23
